Goal: Task Accomplishment & Management: Complete application form

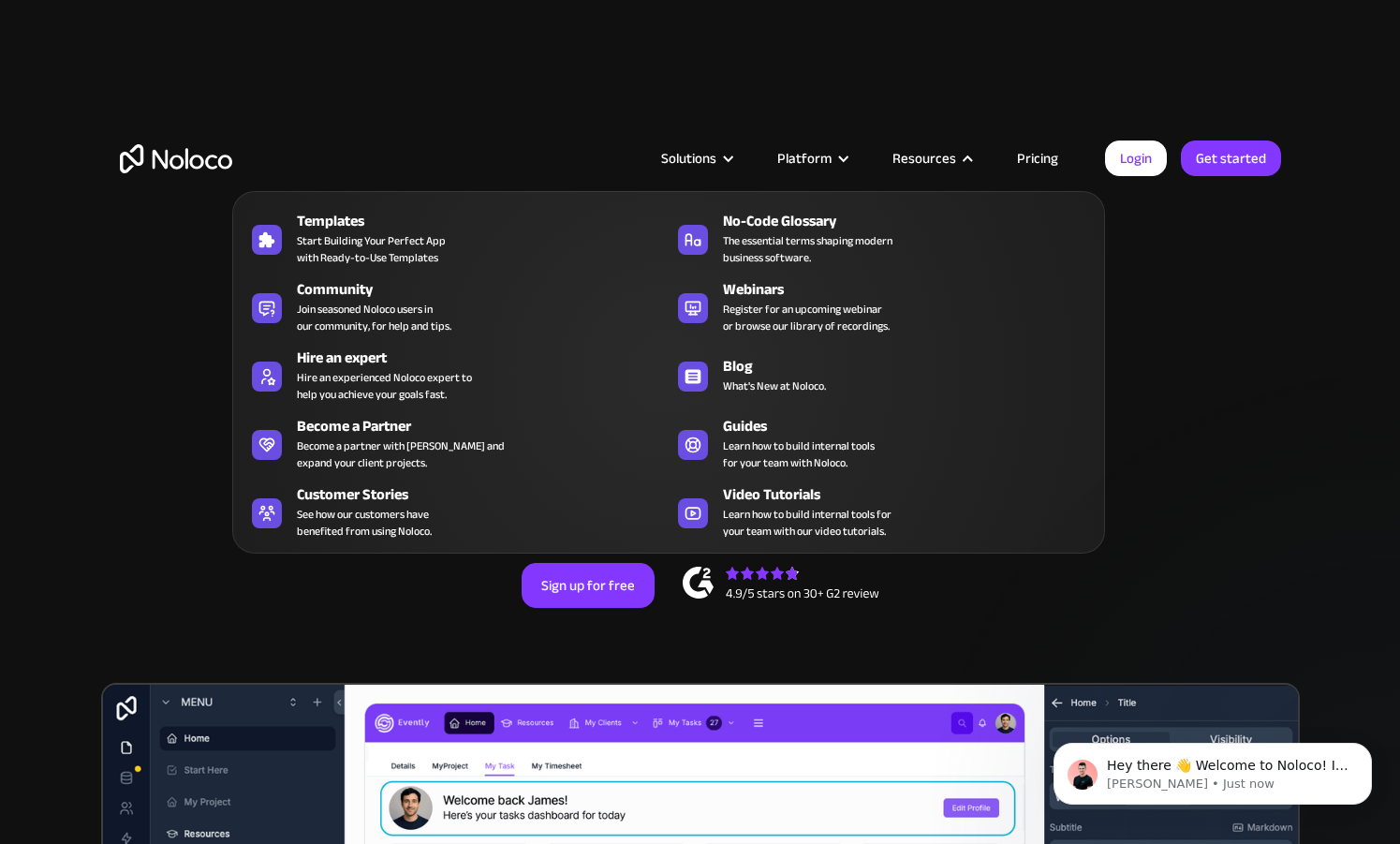
click at [962, 161] on div at bounding box center [968, 159] width 14 height 14
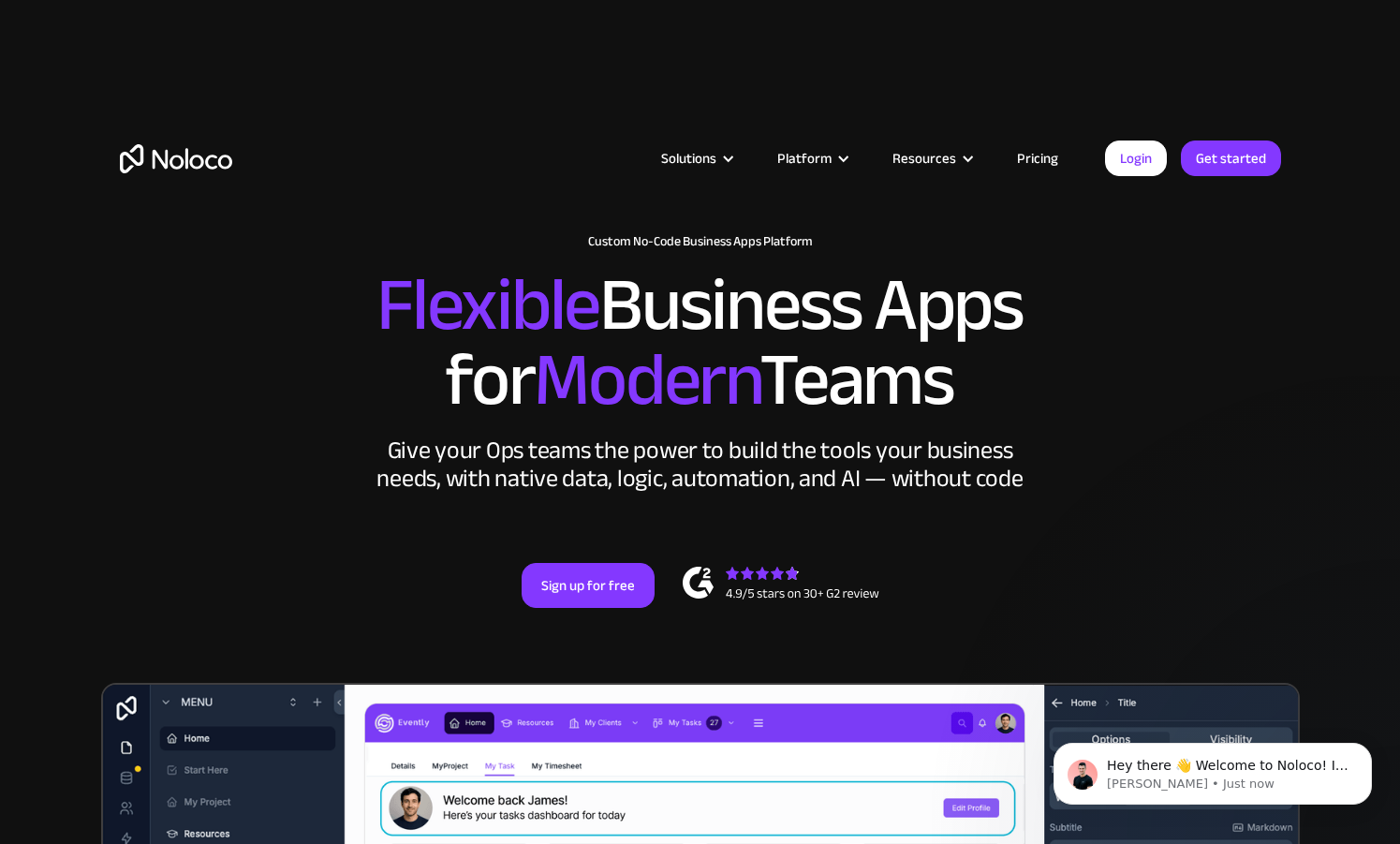
click at [962, 161] on div at bounding box center [968, 159] width 14 height 14
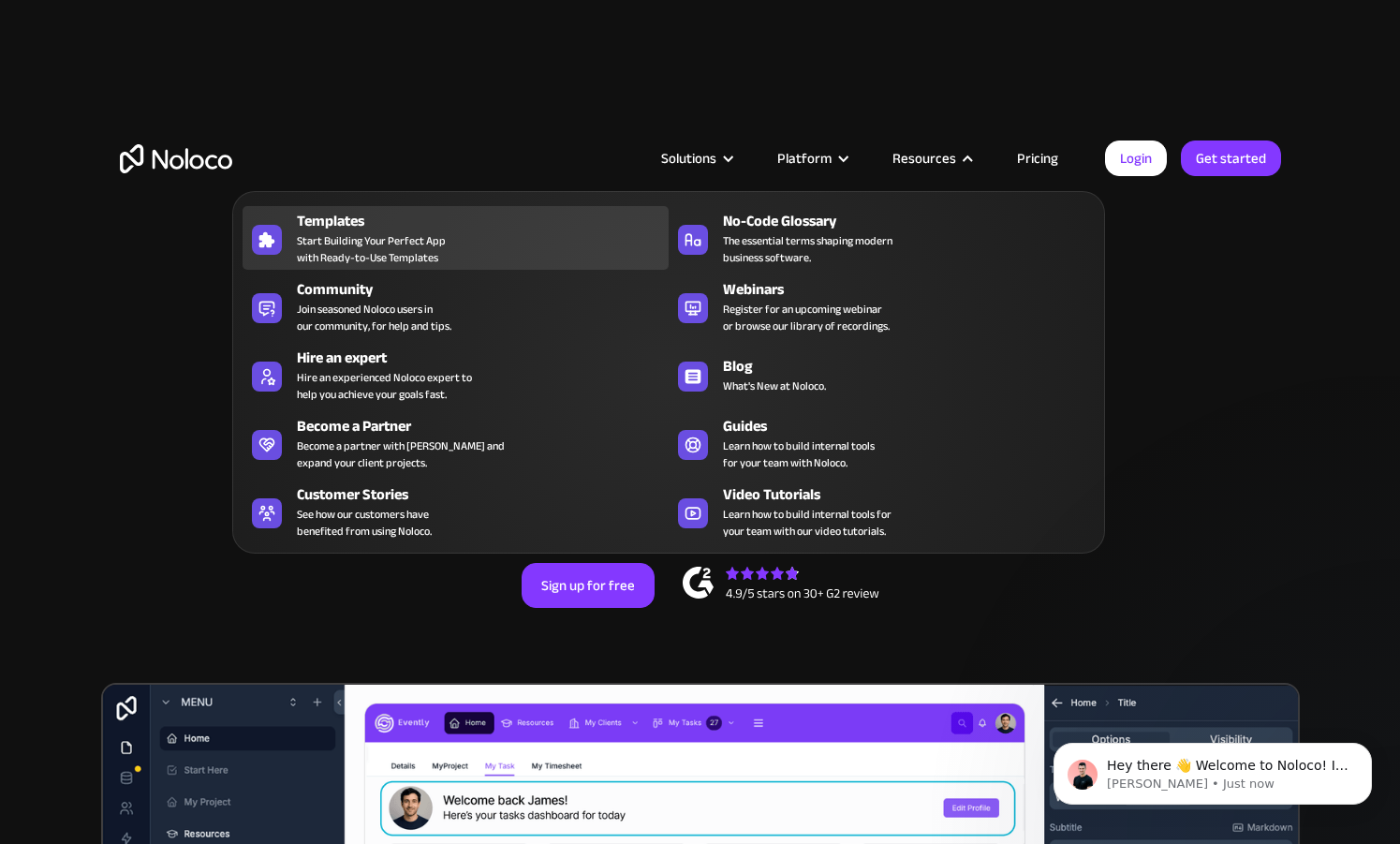
click at [359, 255] on span "Start Building Your Perfect App with Ready-to-Use Templates" at bounding box center [371, 249] width 149 height 34
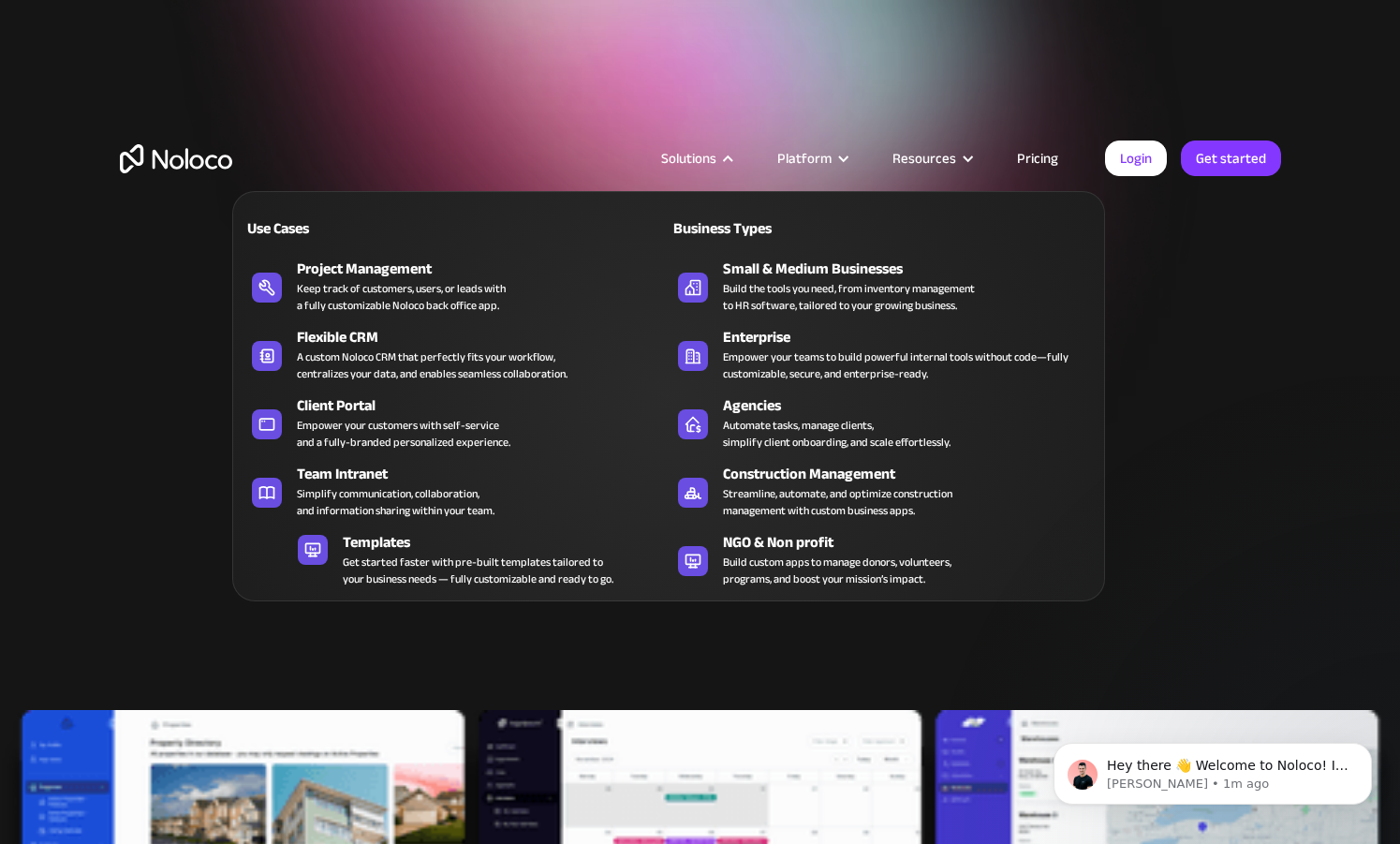
click at [731, 163] on div at bounding box center [728, 159] width 14 height 14
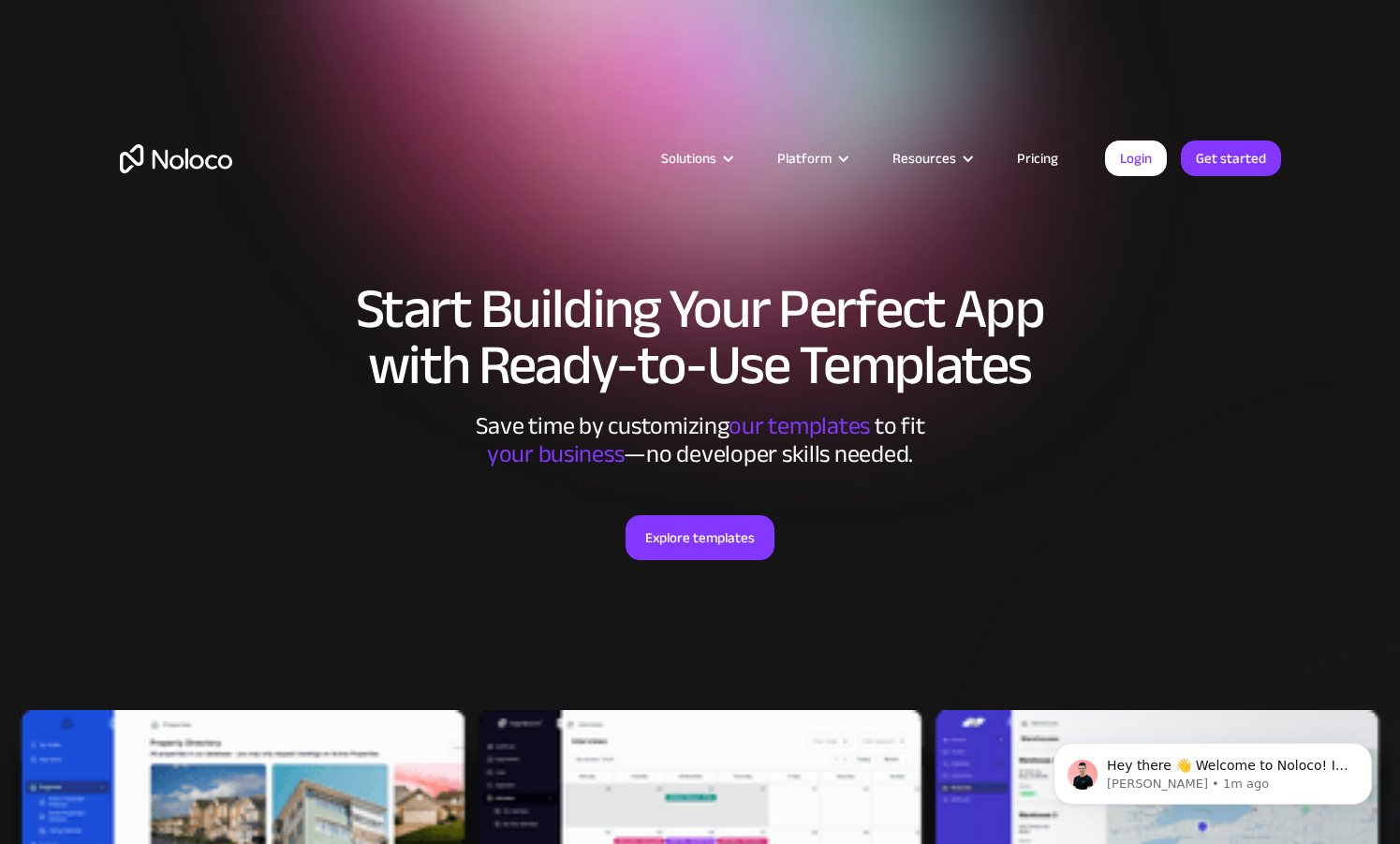
click at [731, 163] on div at bounding box center [728, 159] width 14 height 14
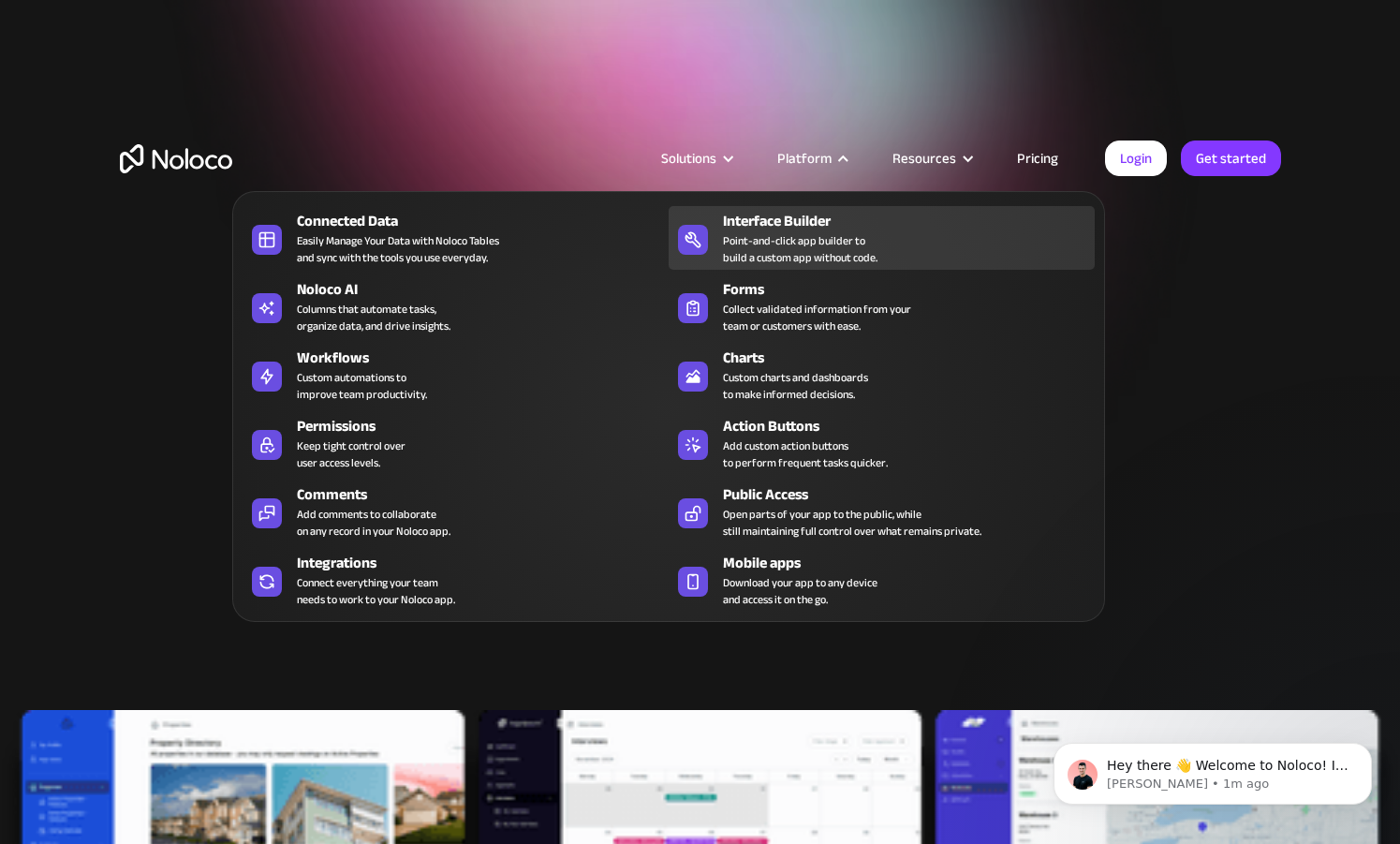
click at [763, 234] on div "Point-and-click app builder to build a custom app without code." at bounding box center [800, 249] width 155 height 34
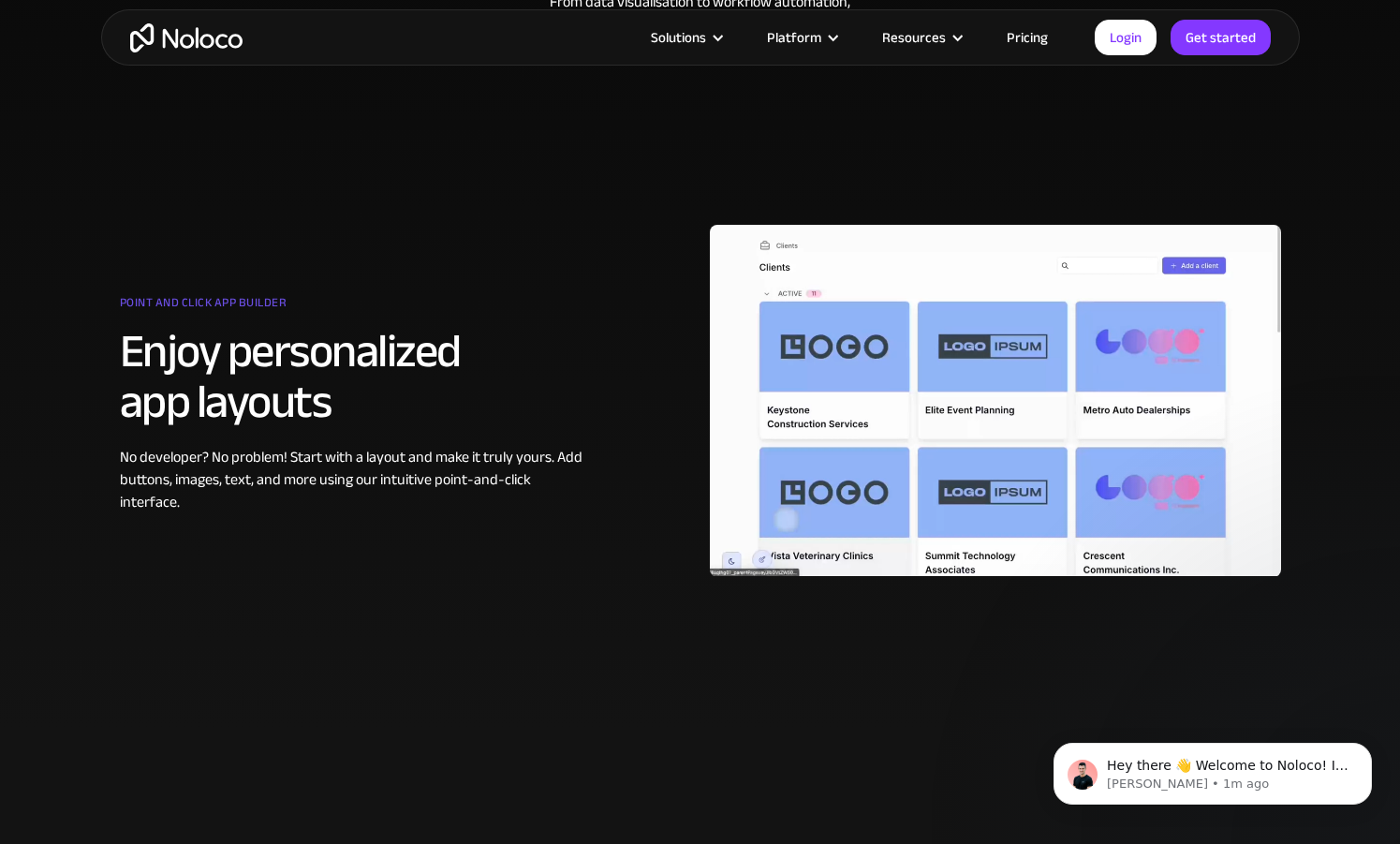
scroll to position [346, 0]
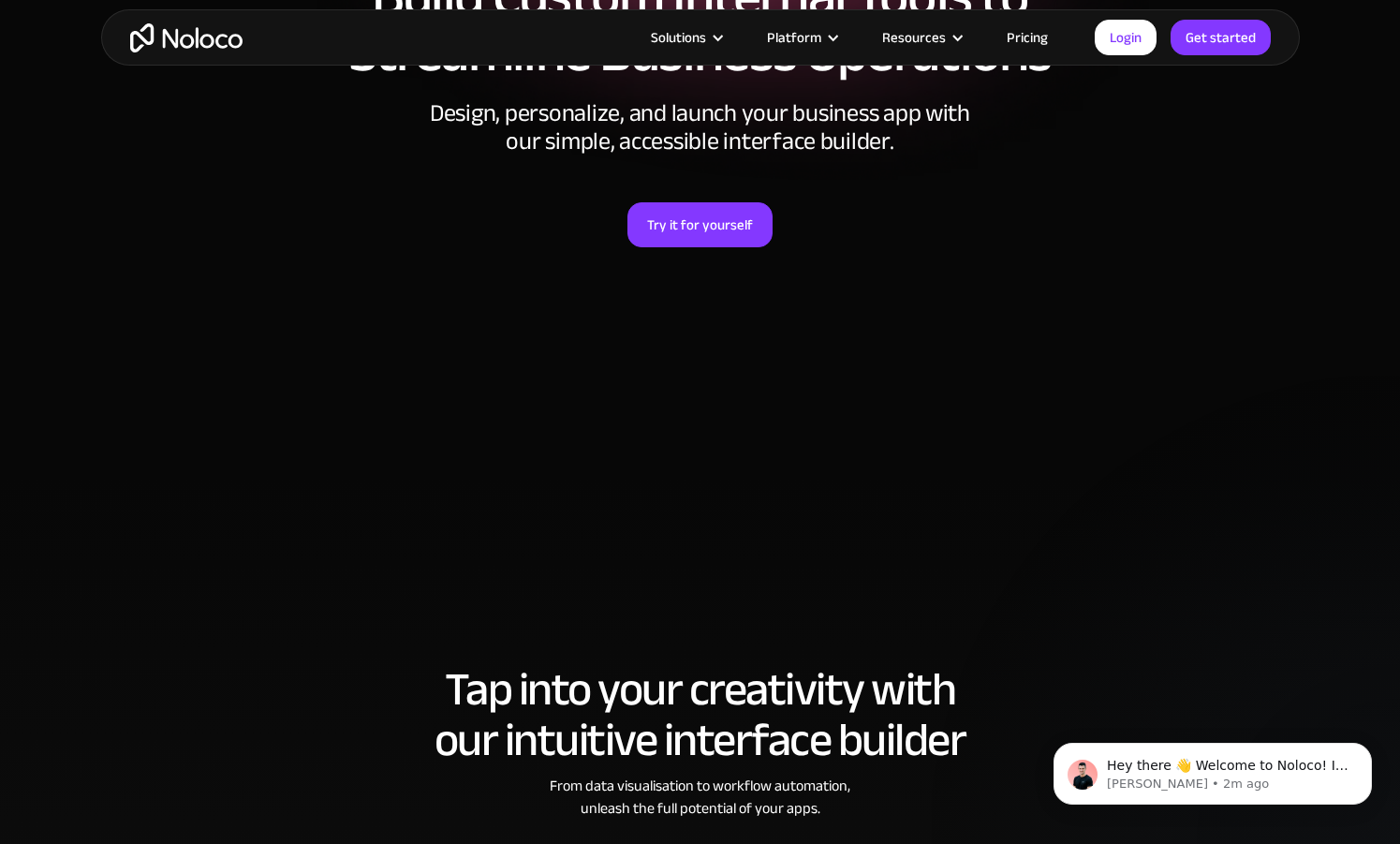
click at [1021, 43] on link "Pricing" at bounding box center [1028, 37] width 88 height 24
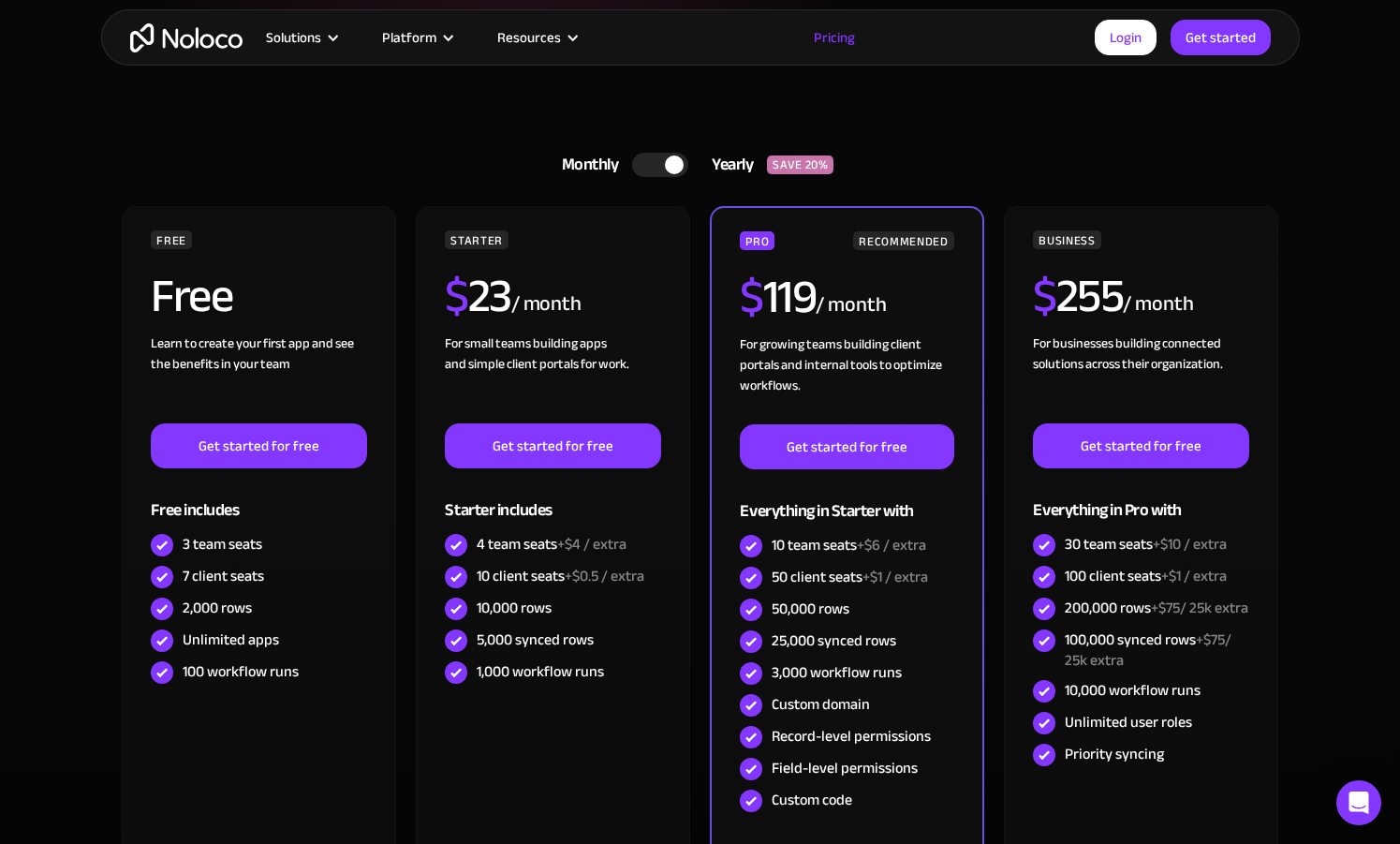
scroll to position [447, 0]
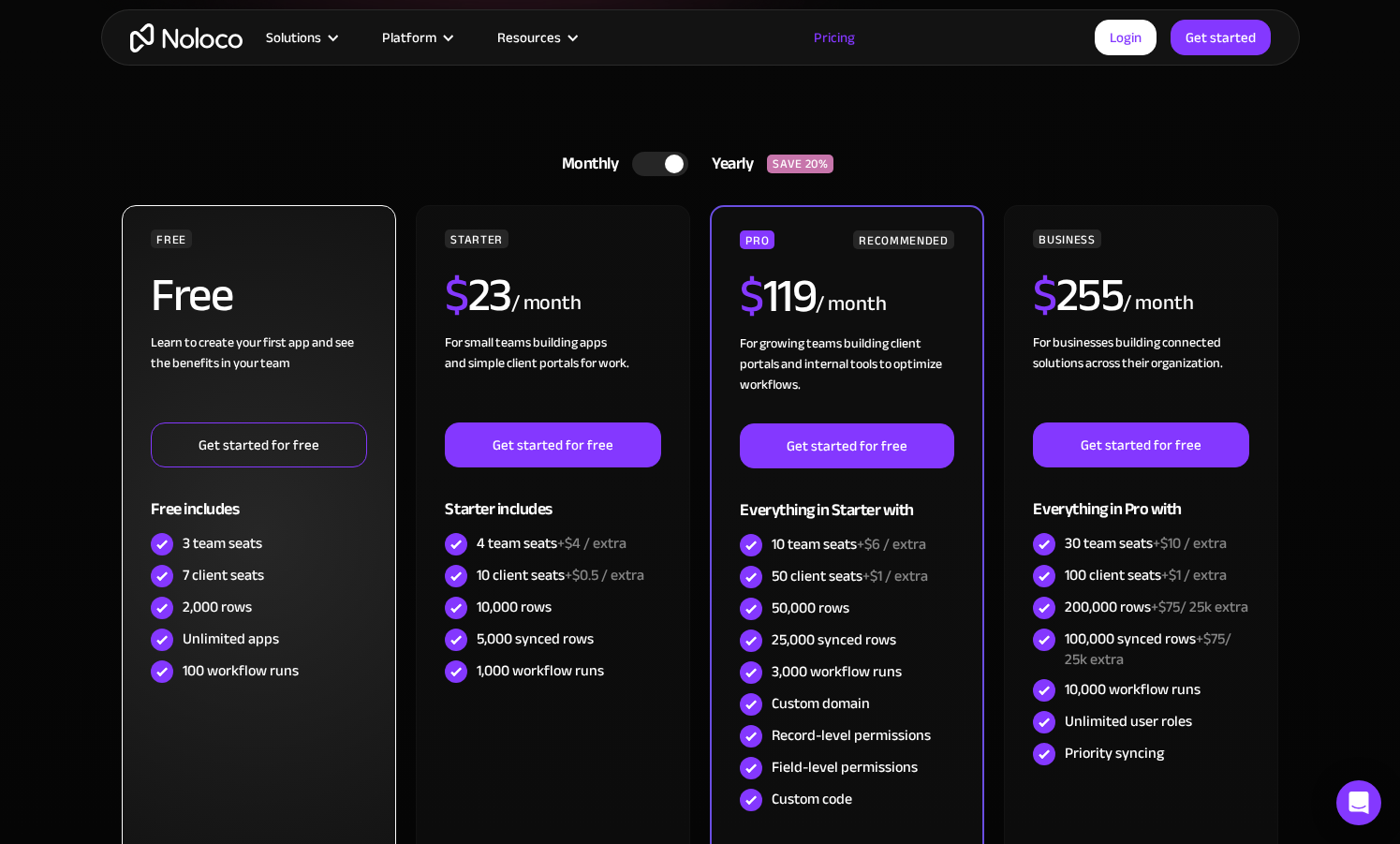
click at [312, 451] on link "Get started for free" at bounding box center [259, 444] width 215 height 45
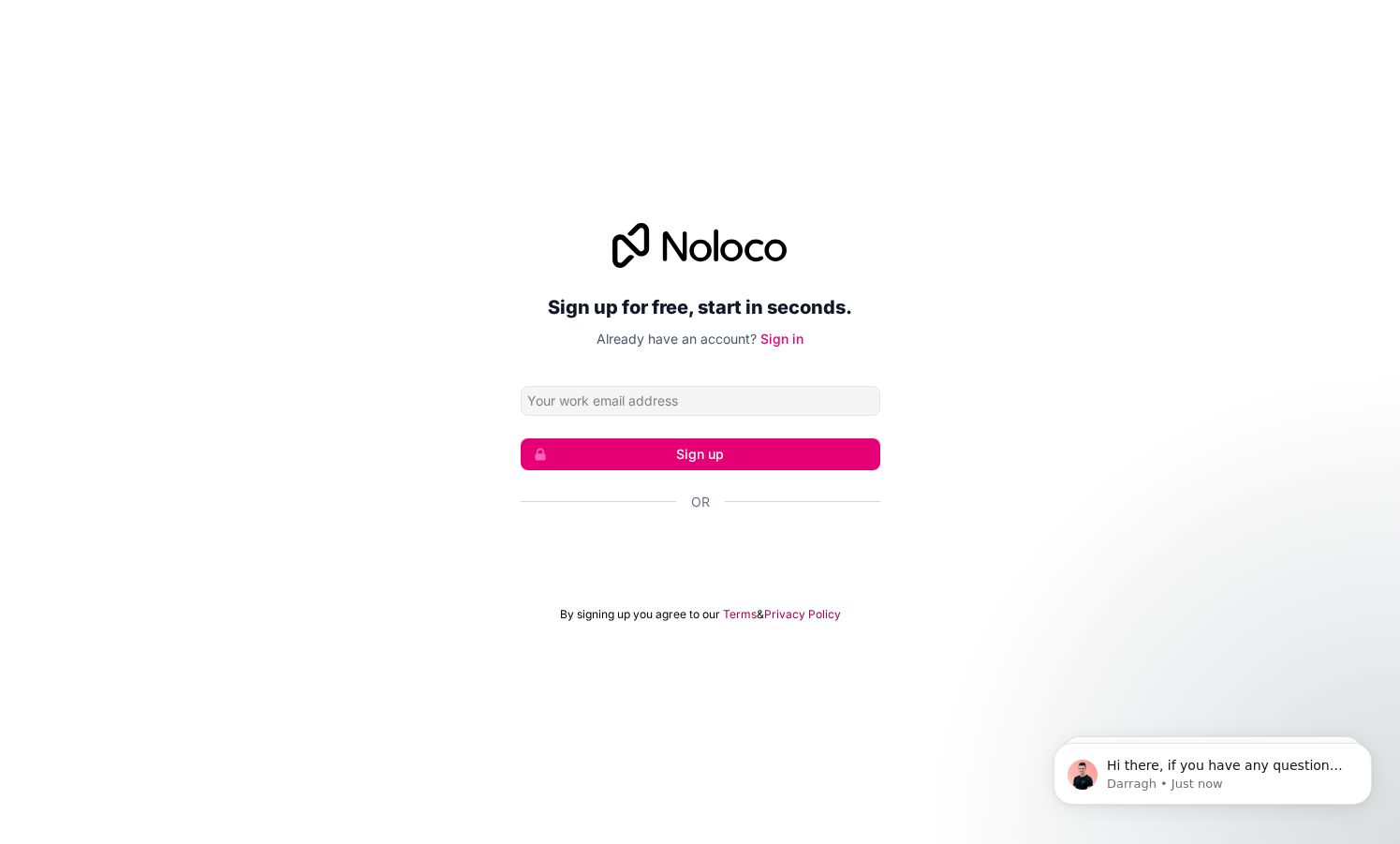
click at [742, 527] on div "Or" at bounding box center [701, 534] width 360 height 85
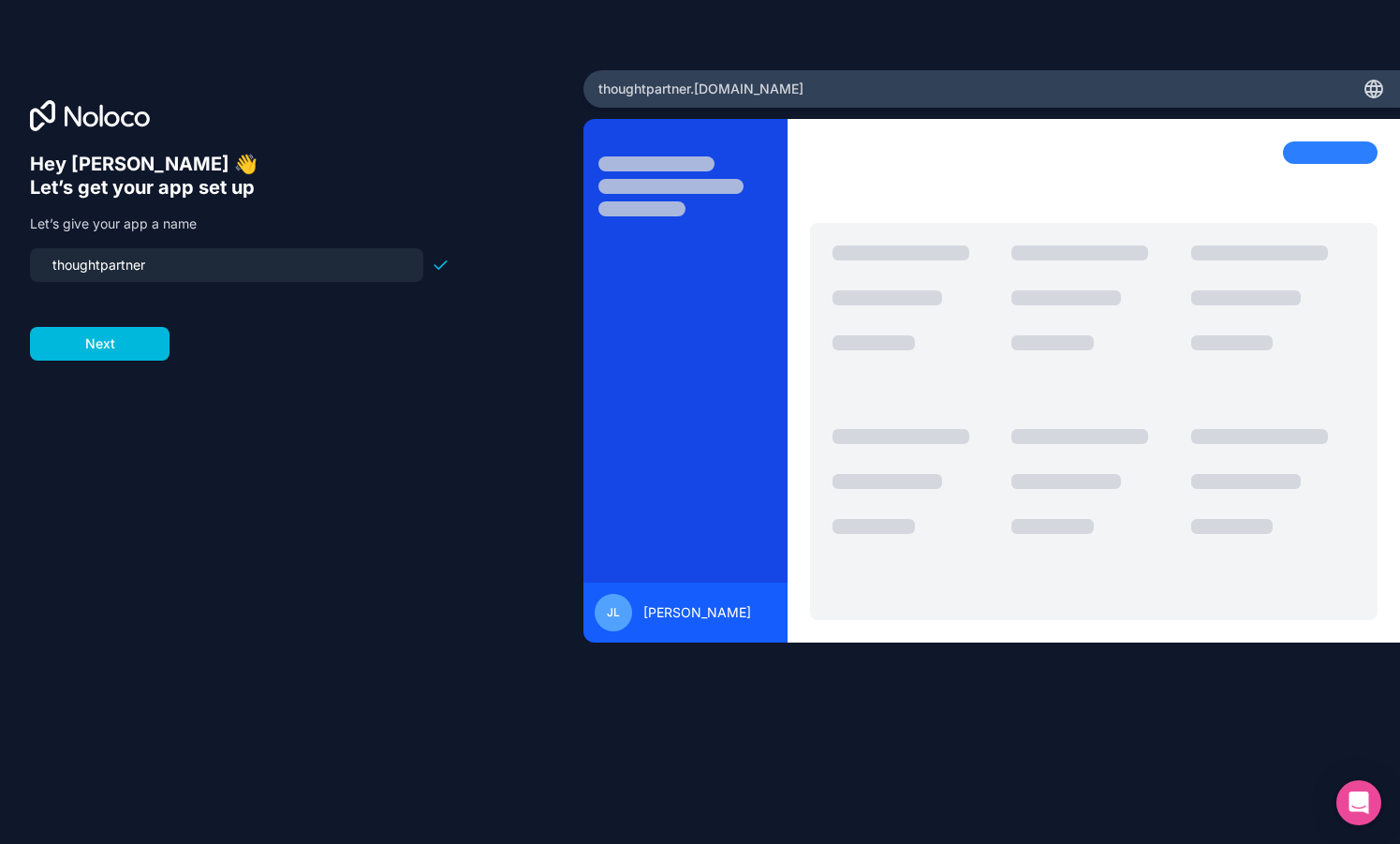
drag, startPoint x: 164, startPoint y: 262, endPoint x: -24, endPoint y: 262, distance: 188.0
click at [0, 262] on html "Hey James 👋 Let’s get your app set up Let’s give your app a name thoughtpartner…" at bounding box center [700, 422] width 1400 height 844
type input "market-intelligence-app"
click at [116, 350] on button "Next" at bounding box center [99, 343] width 139 height 34
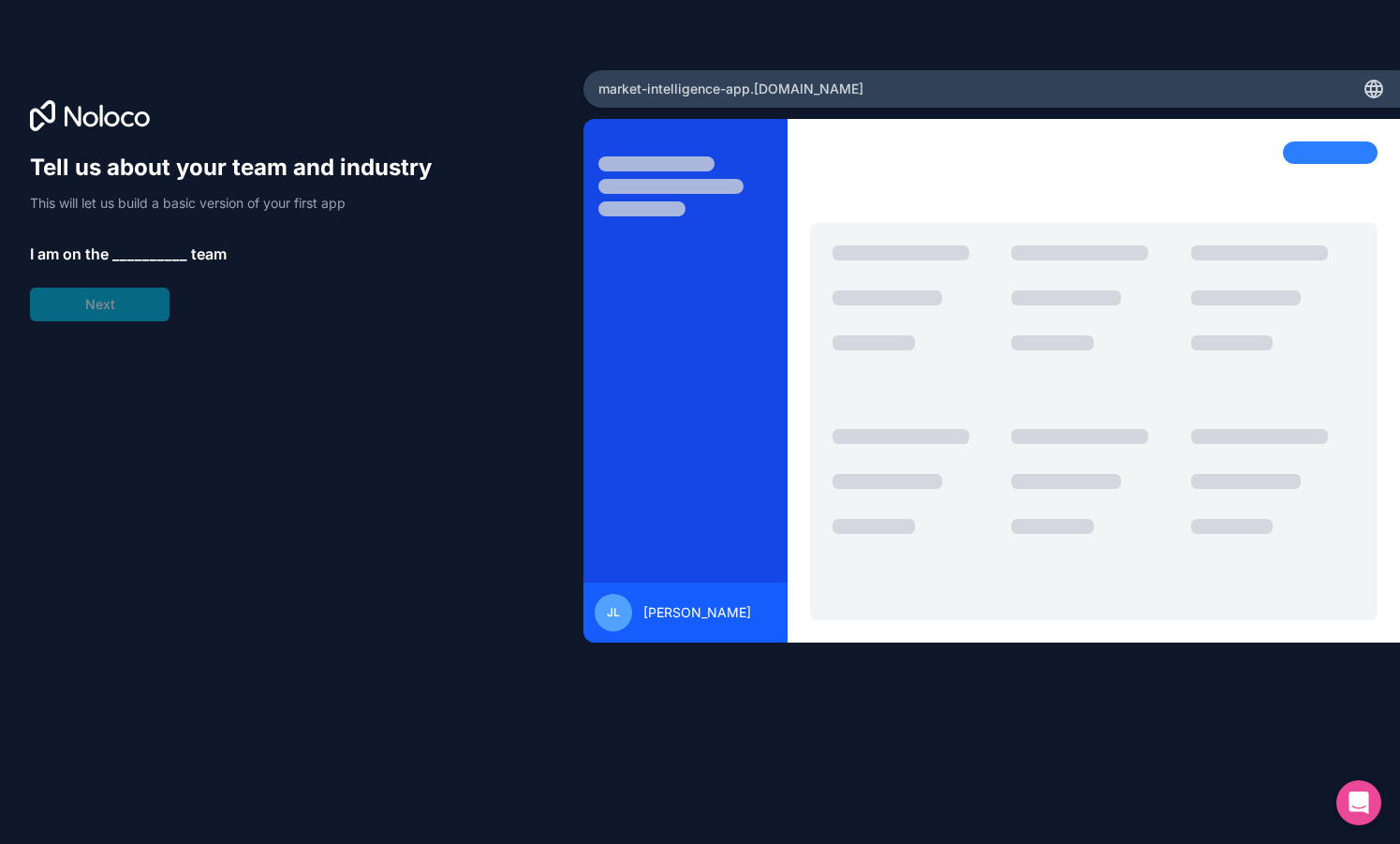
click at [130, 291] on div "Tell us about your team and industry This will let us build a basic version of …" at bounding box center [239, 236] width 419 height 168
click at [134, 253] on span "__________" at bounding box center [150, 253] width 75 height 22
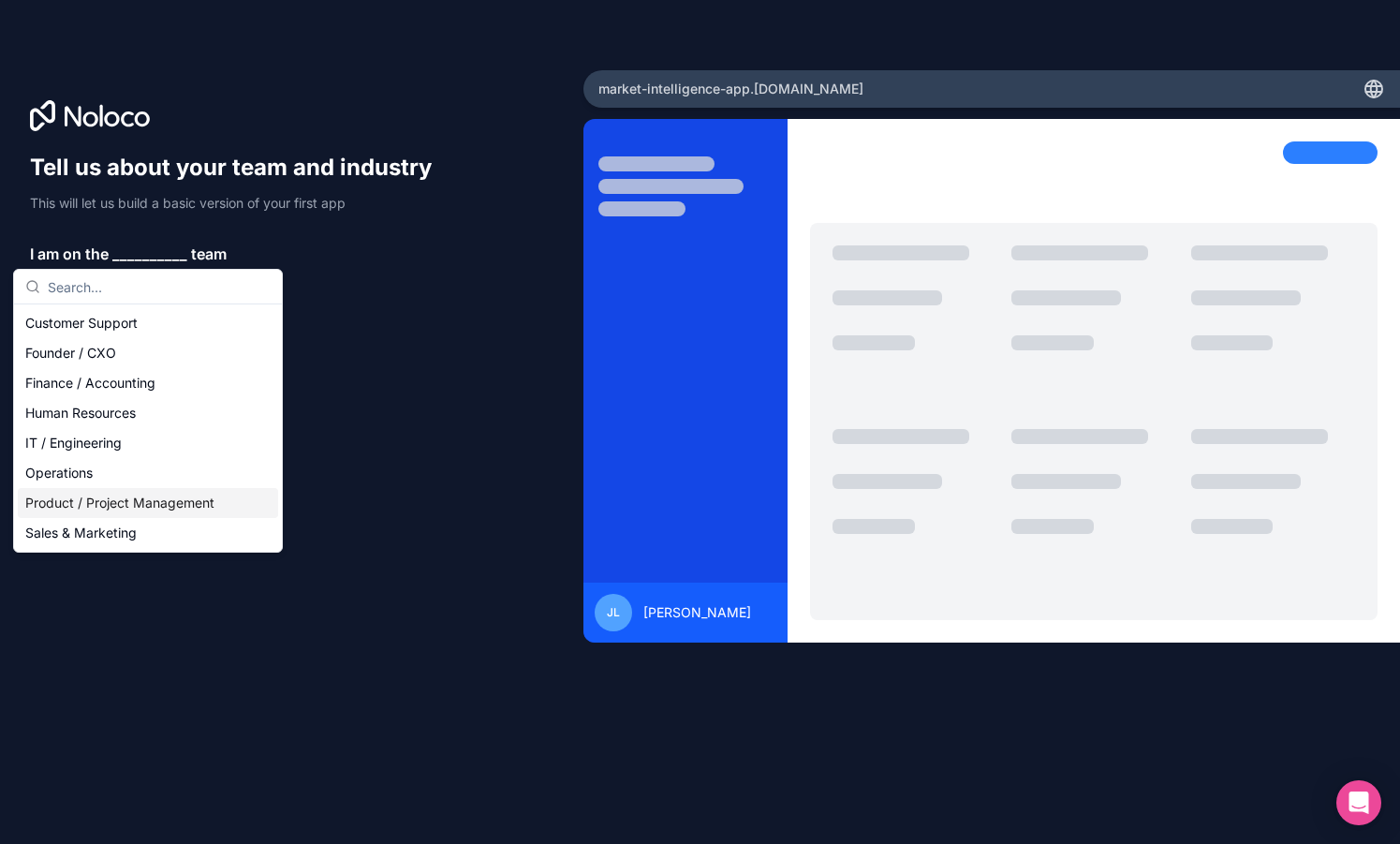
click at [92, 494] on div "Product / Project Management" at bounding box center [148, 503] width 261 height 30
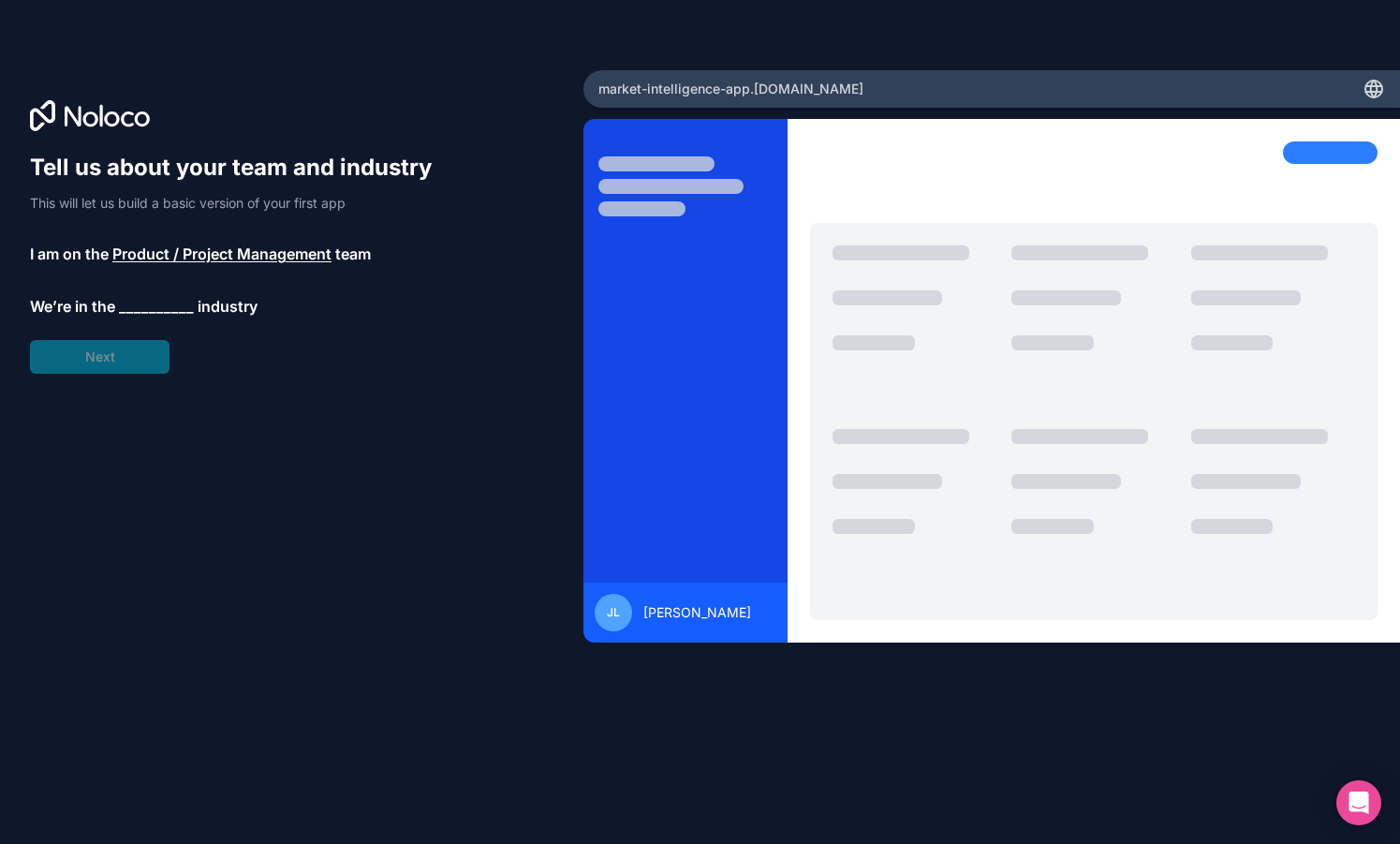
click at [124, 310] on span "__________" at bounding box center [157, 306] width 75 height 22
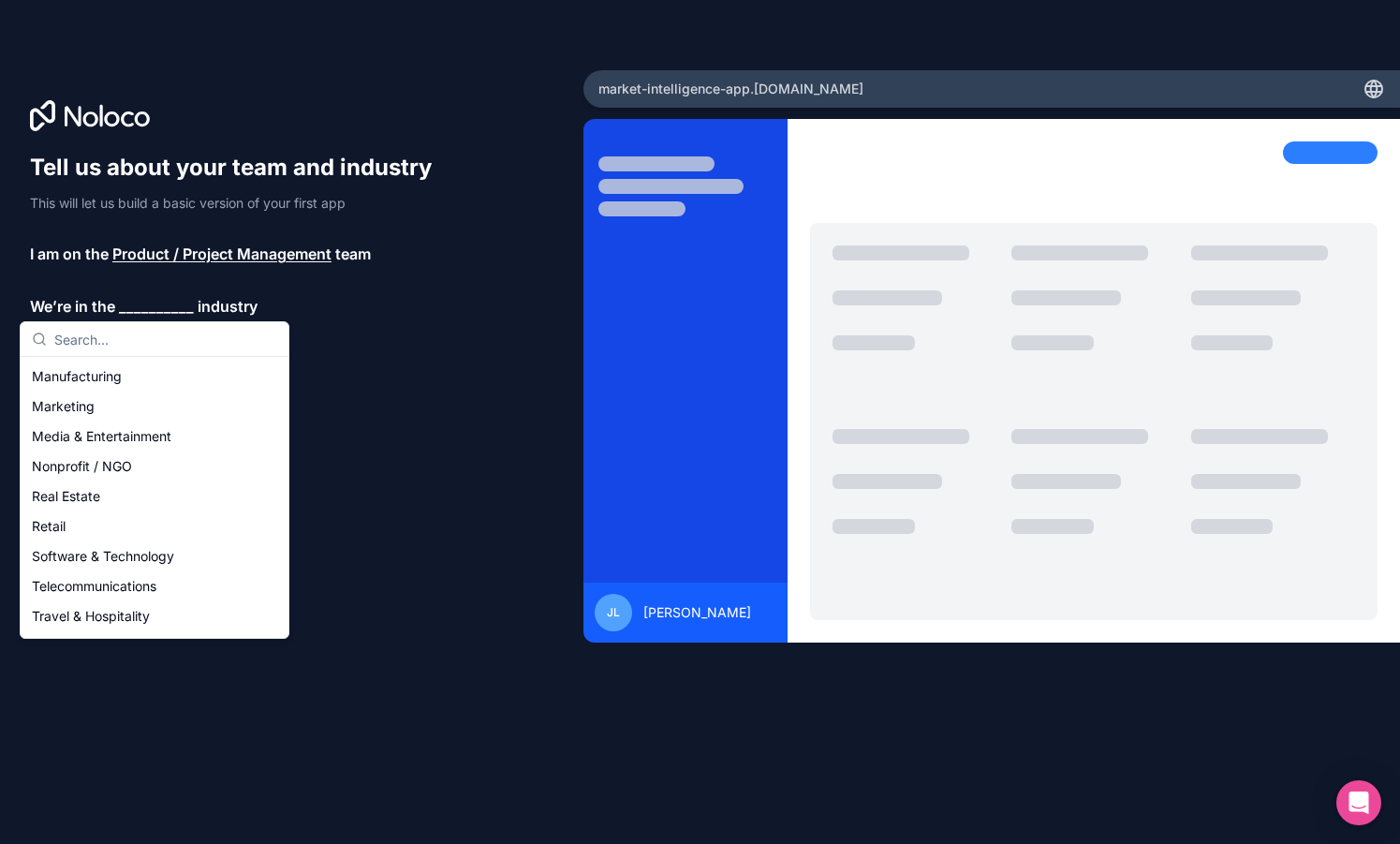
scroll to position [273, 0]
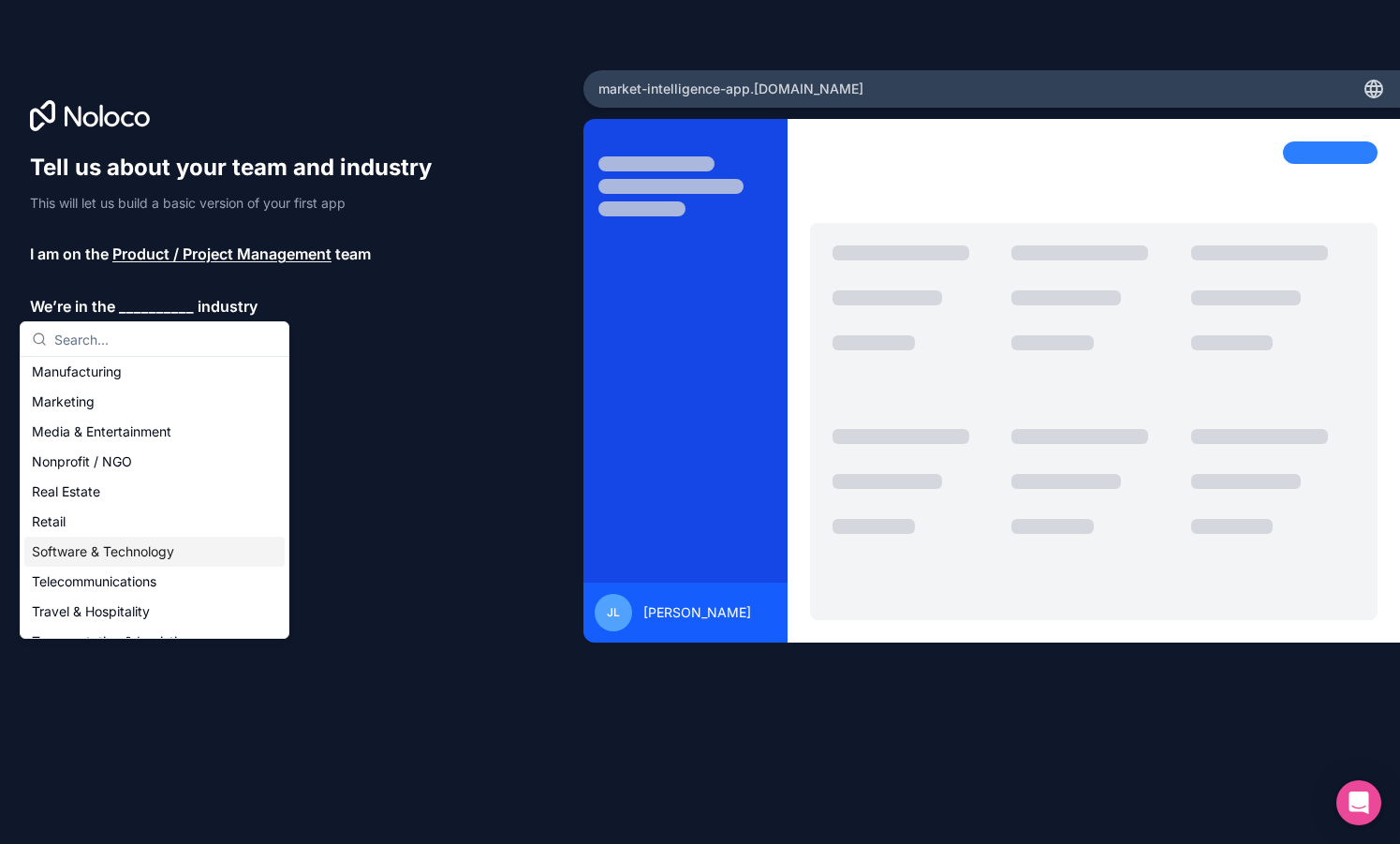
click at [90, 557] on div "Software & Technology" at bounding box center [154, 551] width 261 height 30
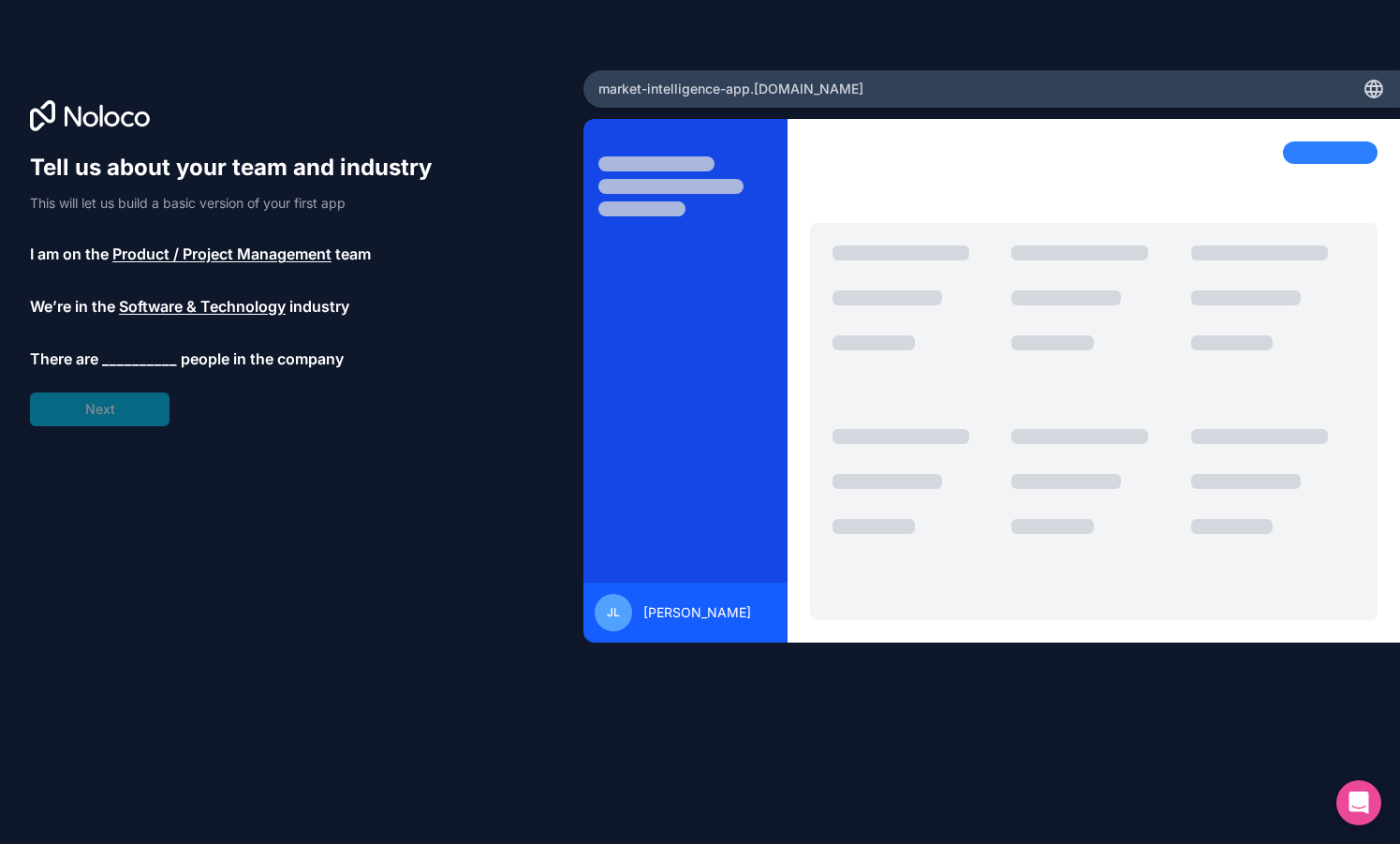
click at [113, 358] on span "__________" at bounding box center [139, 358] width 75 height 22
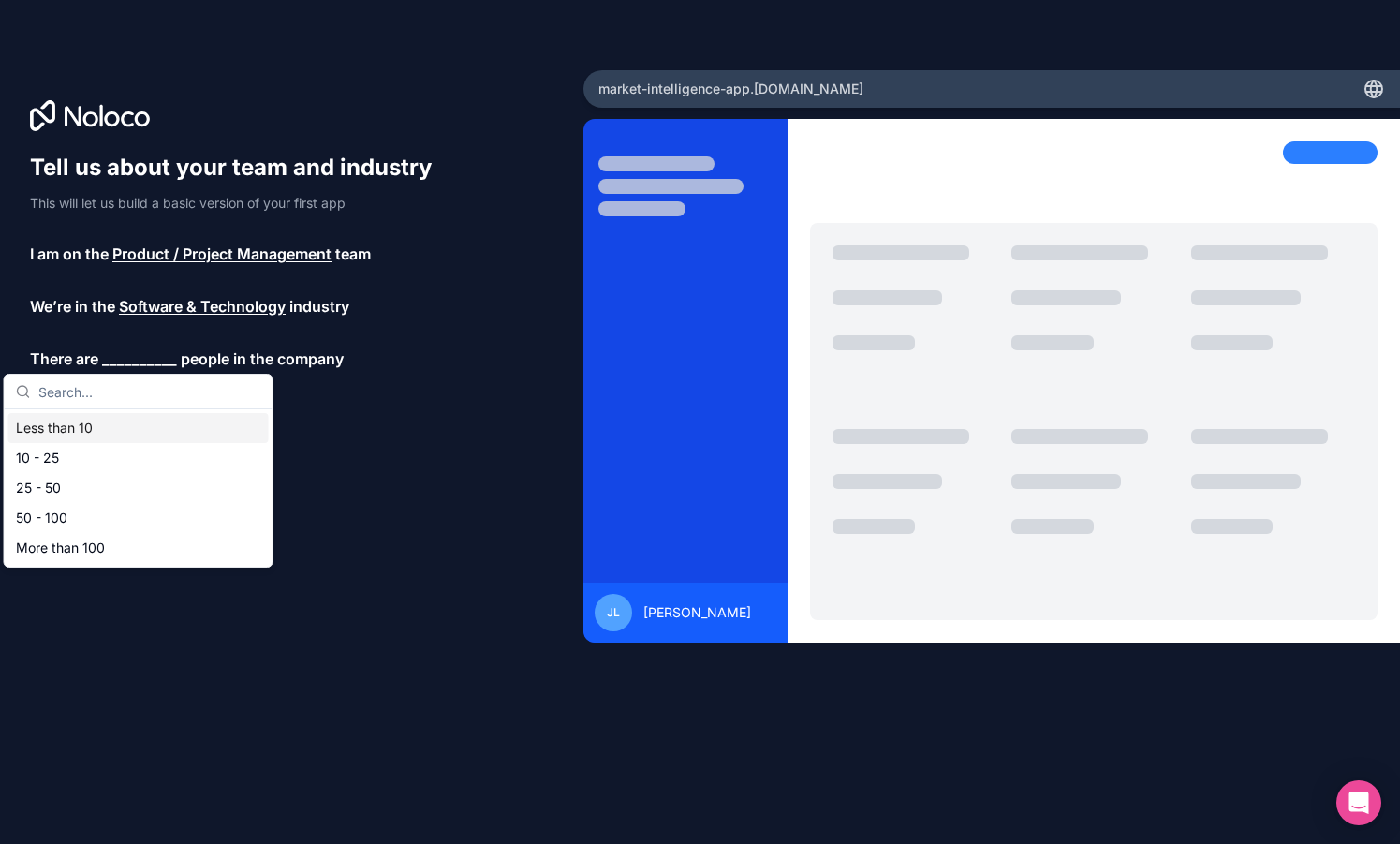
click at [92, 427] on div "Less than 10" at bounding box center [138, 428] width 261 height 30
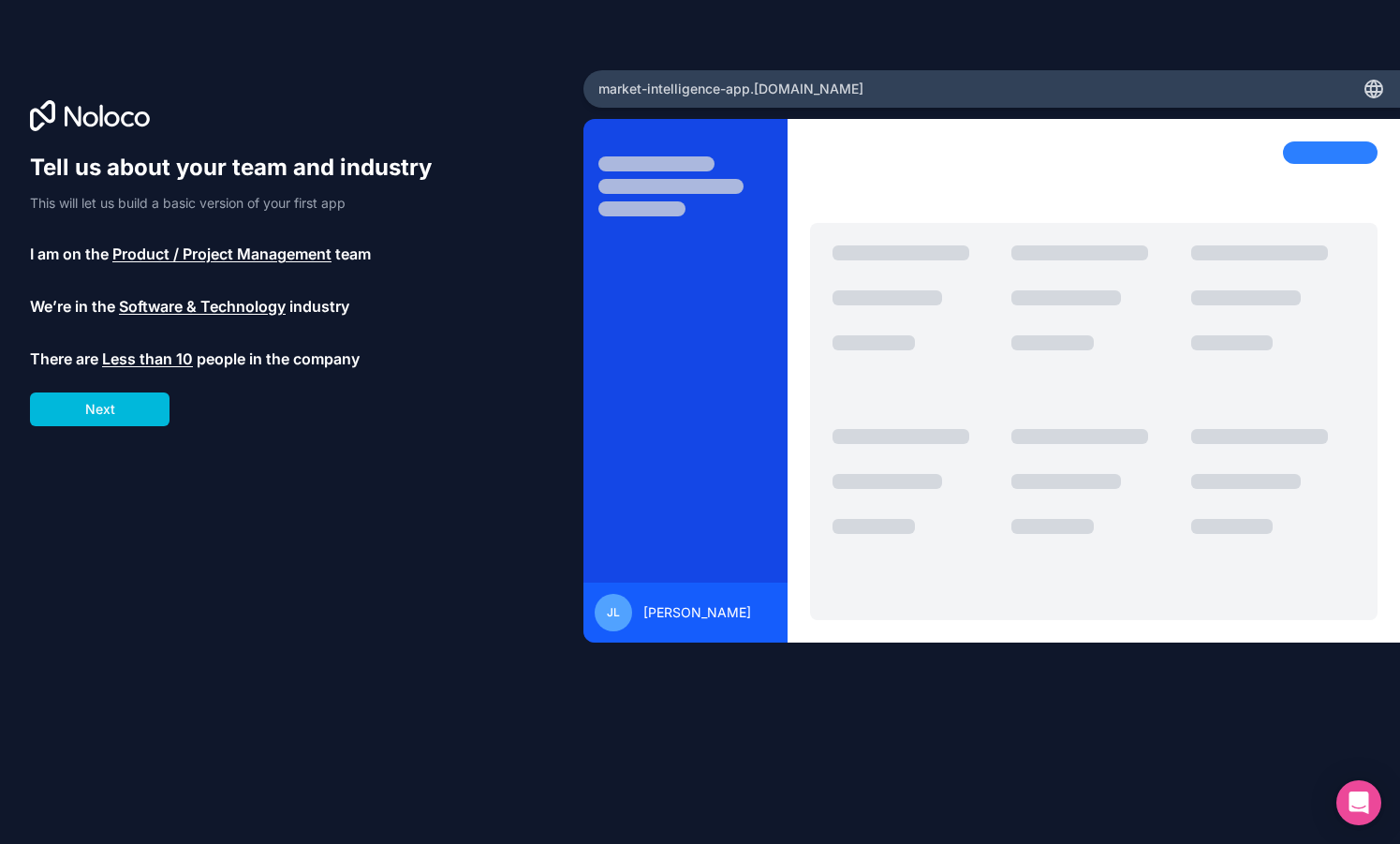
click at [102, 420] on button "Next" at bounding box center [99, 409] width 139 height 34
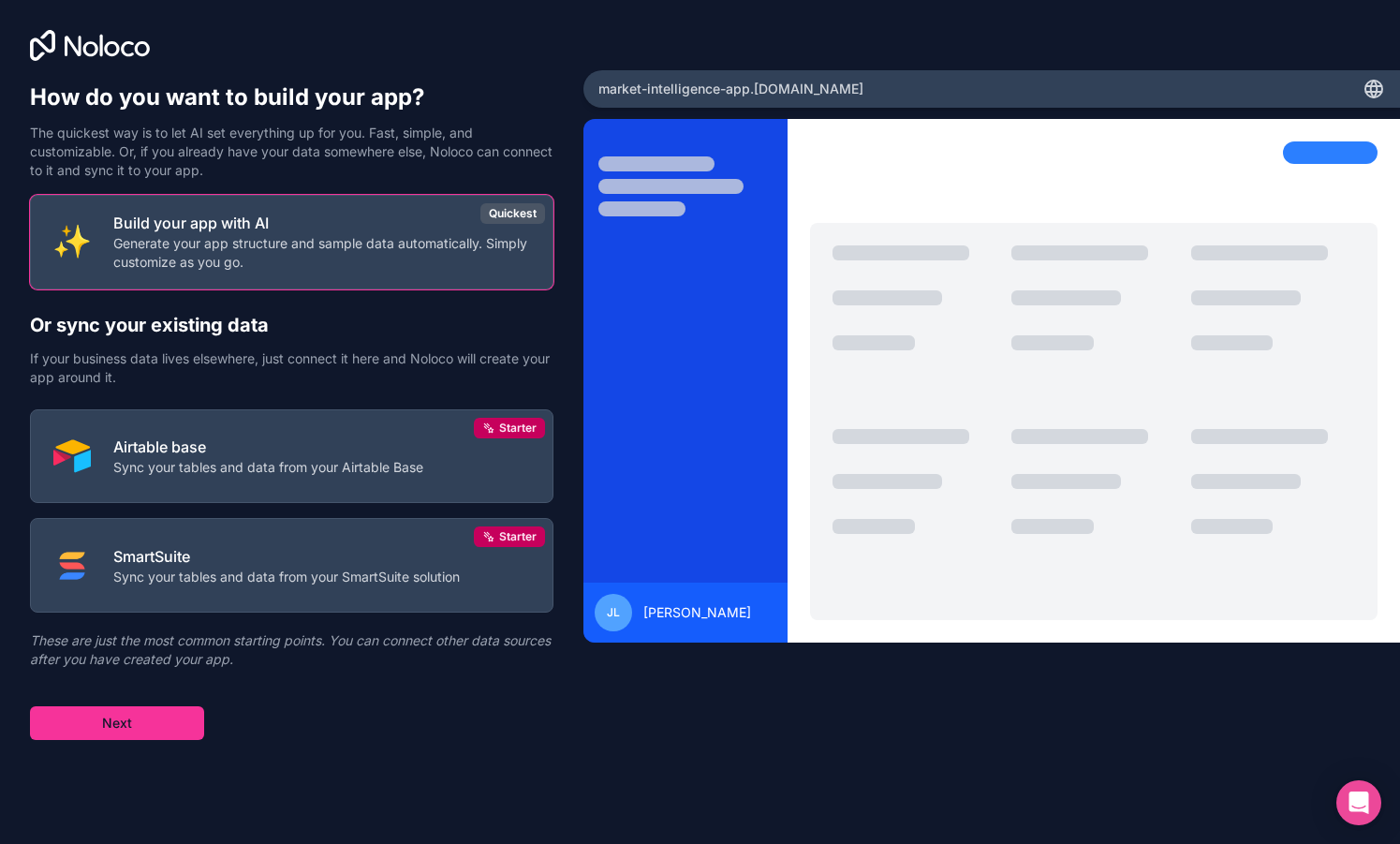
click at [305, 454] on div "Airtable base Sync your tables and data from your Airtable Base" at bounding box center [268, 456] width 310 height 41
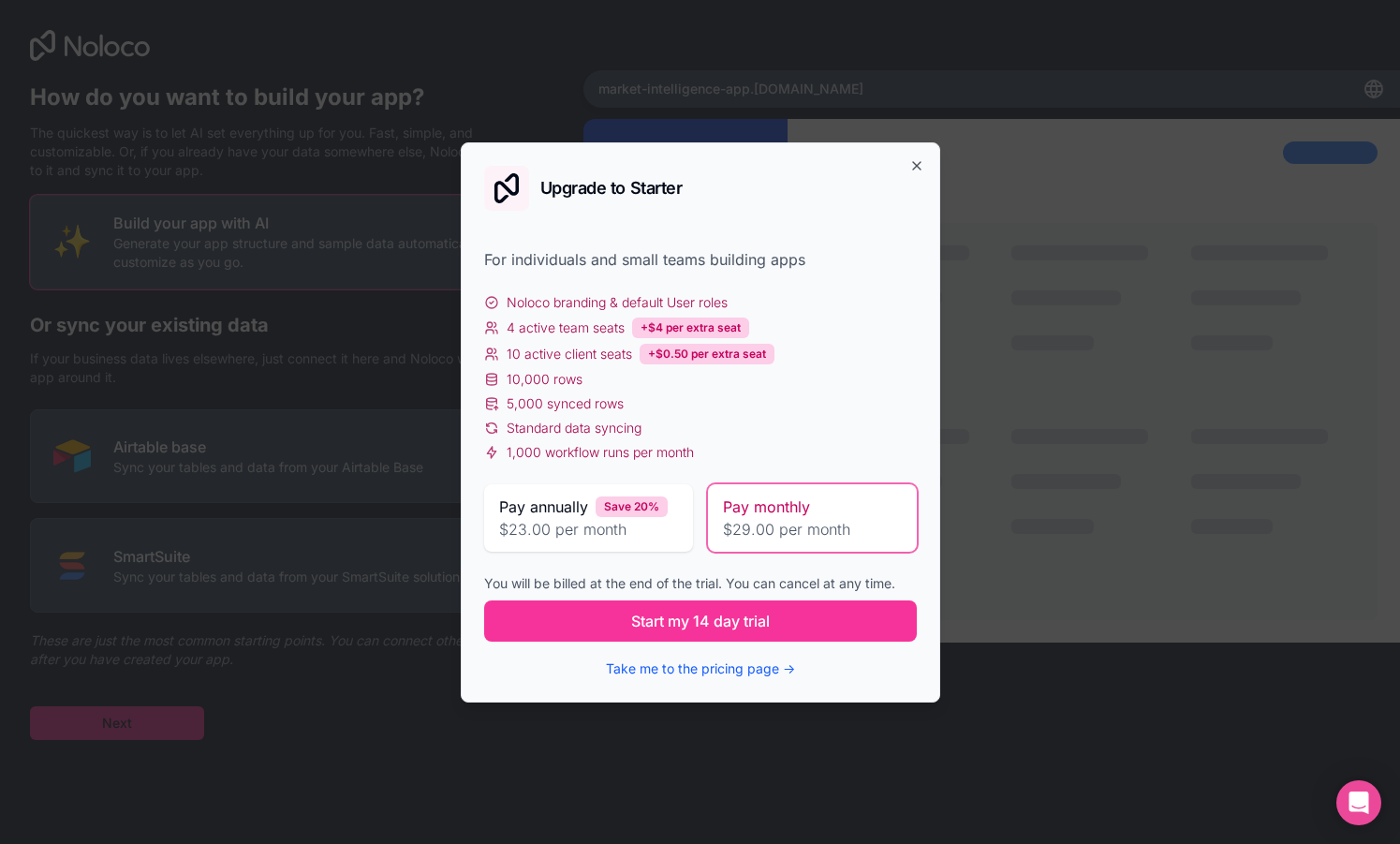
click at [652, 622] on span "Start my 14 day trial" at bounding box center [701, 620] width 138 height 22
